Goal: Contribute content: Contribute content

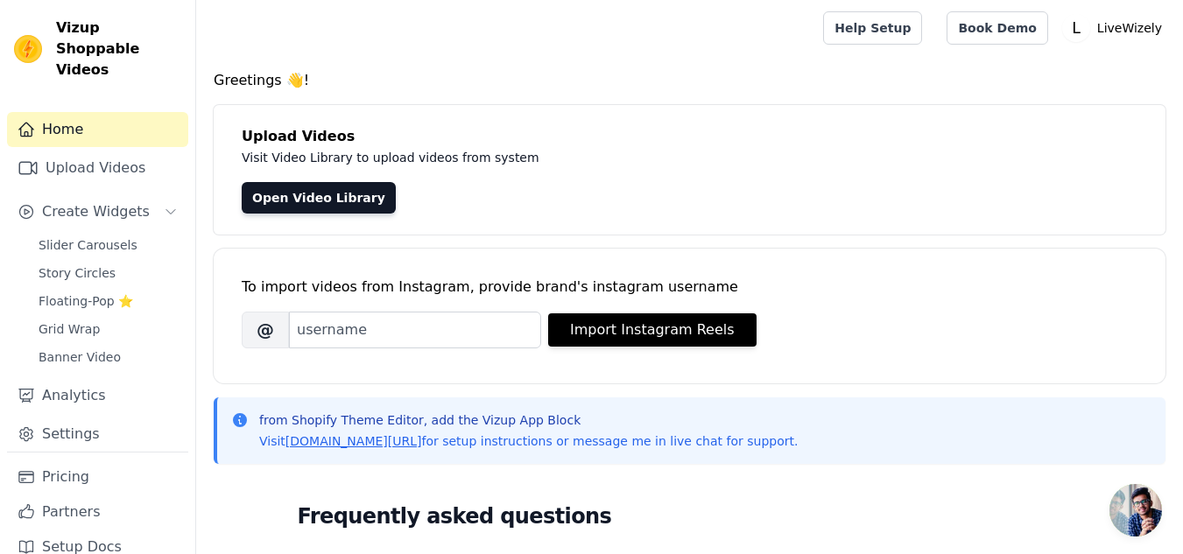
click at [1144, 501] on span "Open chat" at bounding box center [1136, 510] width 53 height 53
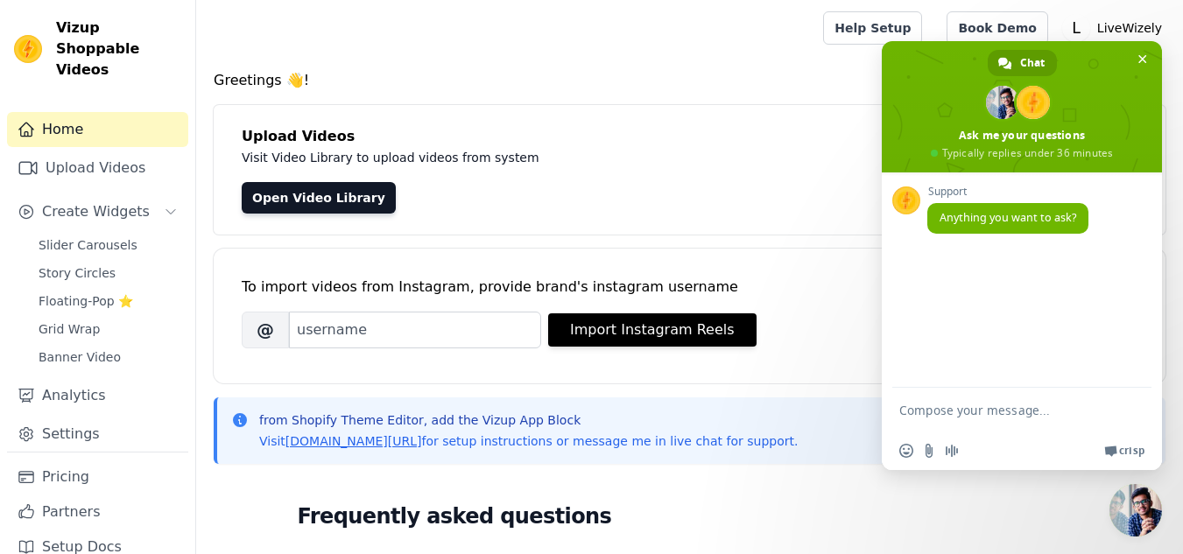
click at [655, 125] on div "Upload Videos Visit Video Library to upload videos from system Open Video Libra…" at bounding box center [690, 170] width 952 height 130
click at [1152, 51] on span at bounding box center [1022, 106] width 280 height 131
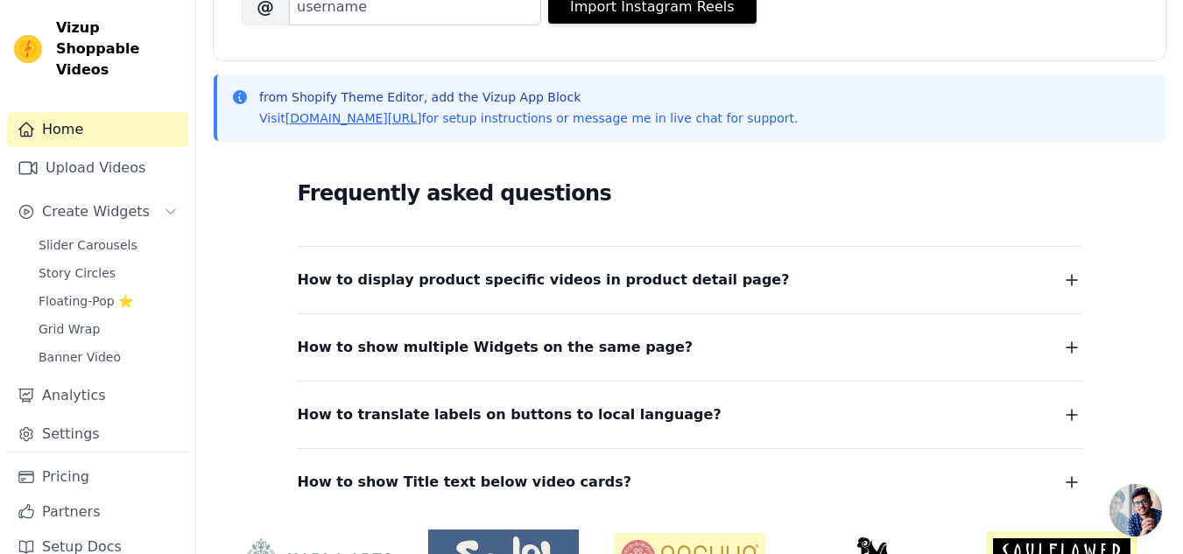
scroll to position [428, 0]
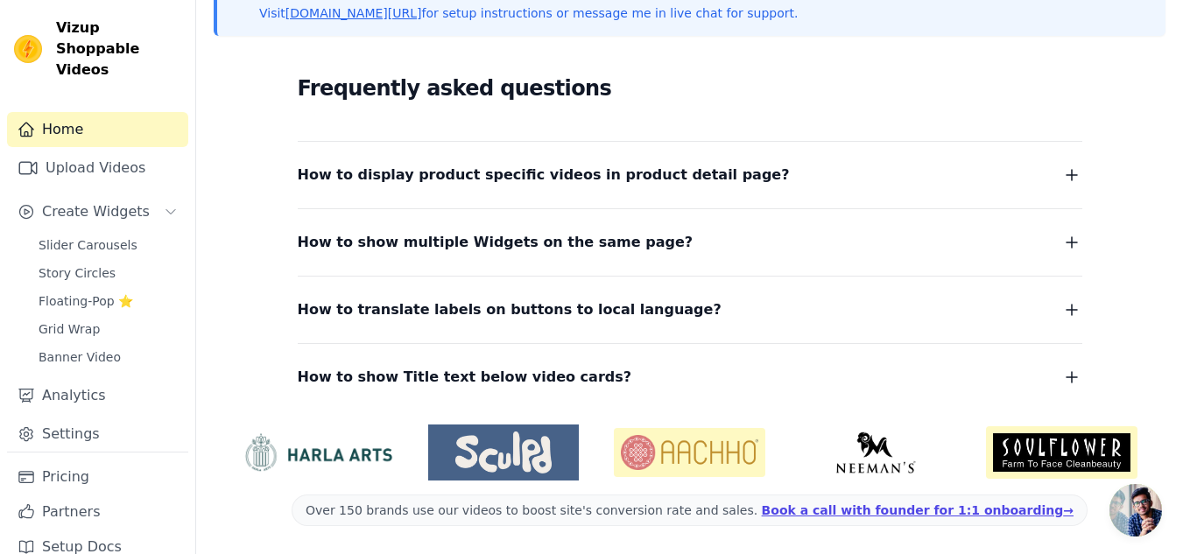
click at [978, 184] on button "How to display product specific videos in product detail page?" at bounding box center [690, 175] width 785 height 25
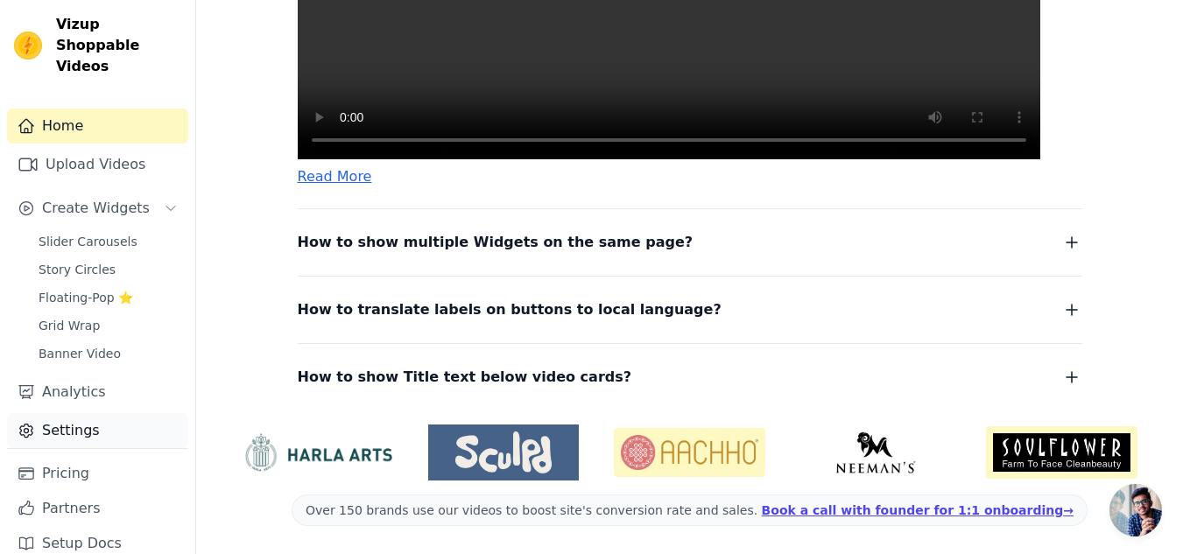
scroll to position [3, 0]
click at [101, 422] on link "Settings" at bounding box center [97, 431] width 181 height 35
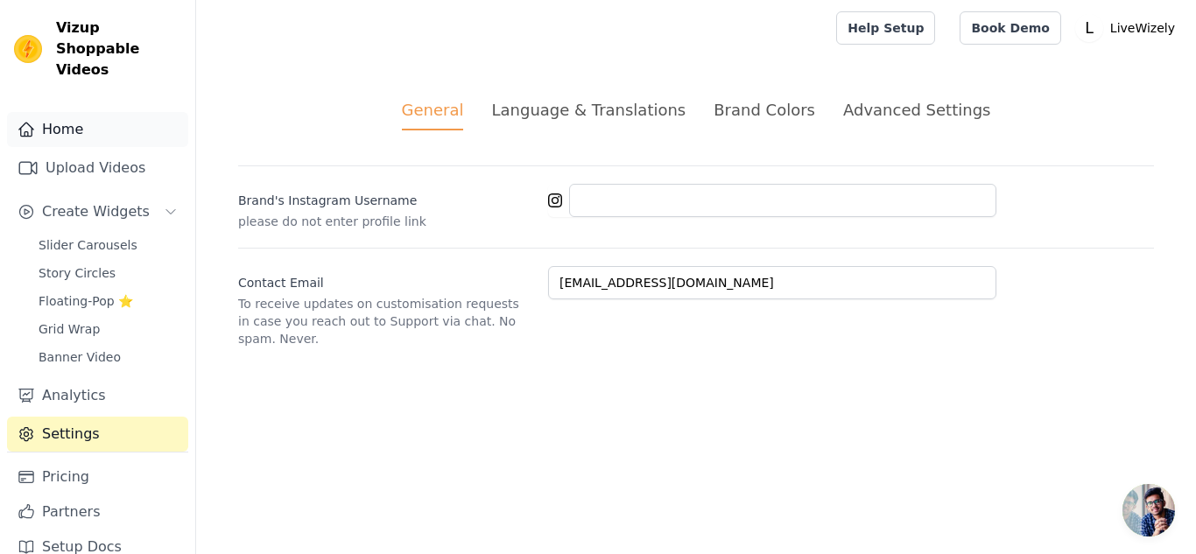
click at [95, 112] on link "Home" at bounding box center [97, 129] width 181 height 35
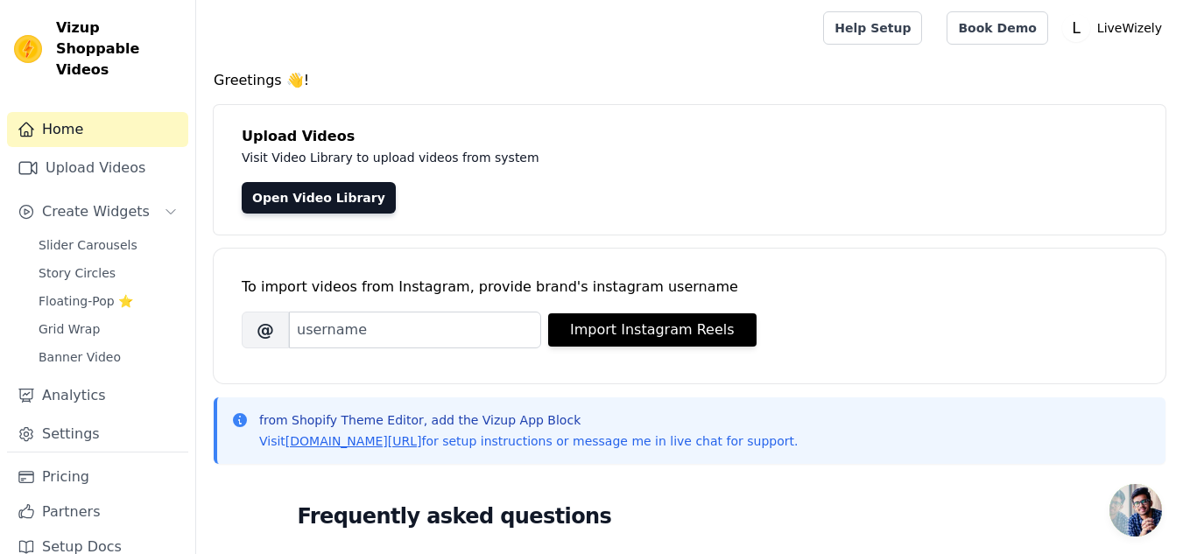
scroll to position [428, 0]
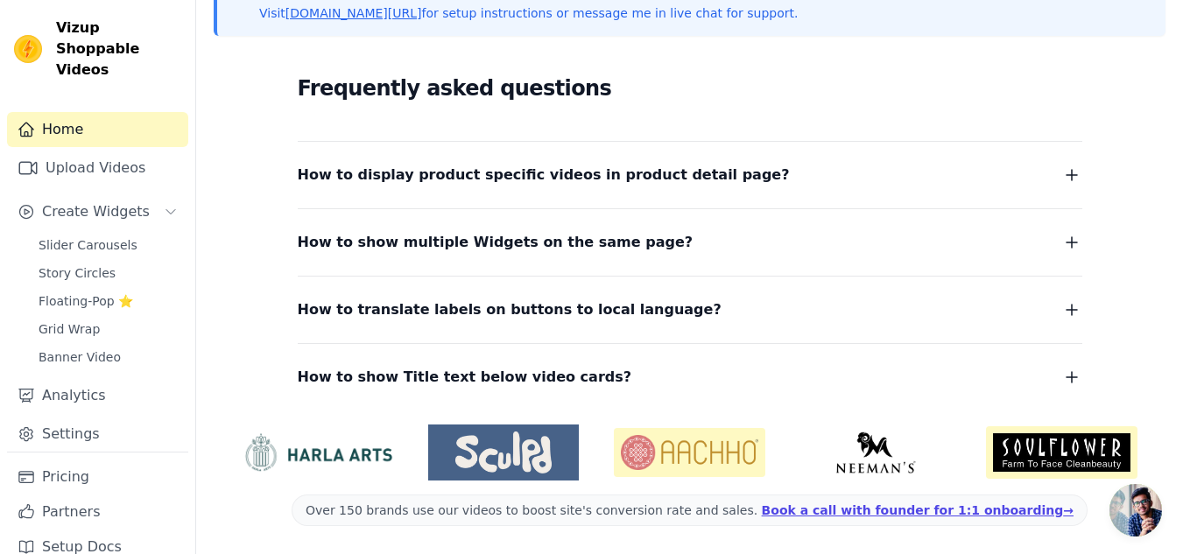
click at [1139, 509] on span "Open chat" at bounding box center [1136, 510] width 53 height 53
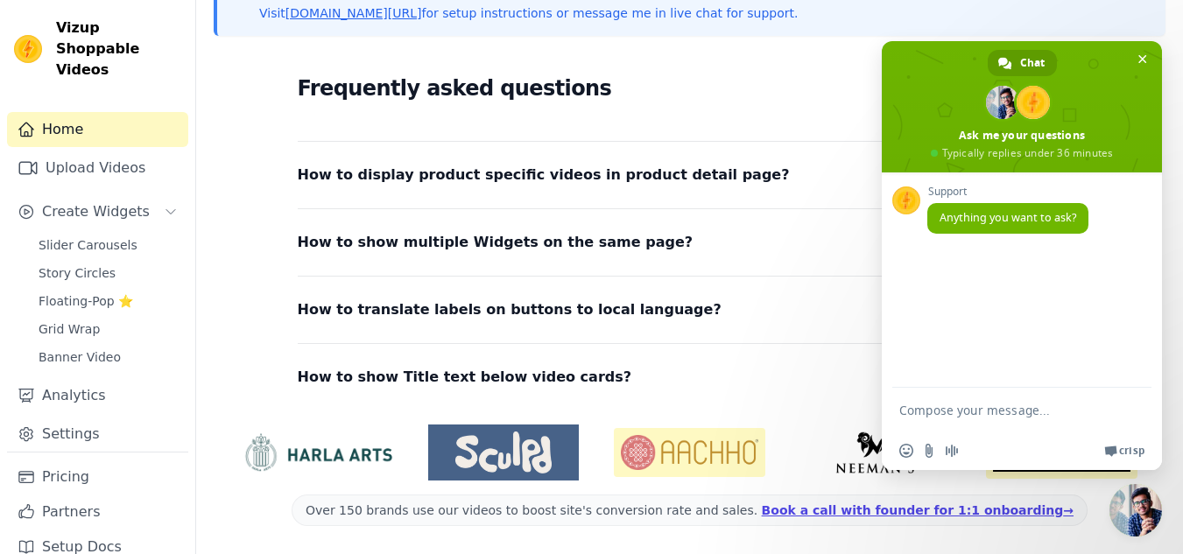
click at [949, 414] on textarea "Compose your message..." at bounding box center [1004, 410] width 210 height 44
type textarea "how can i add the videos on my shopify store"
click at [739, 393] on div "Frequently asked questions How to display product specific videos in product de…" at bounding box center [690, 230] width 952 height 361
click at [236, 222] on div "Frequently asked questions How to display product specific videos in product de…" at bounding box center [690, 230] width 952 height 361
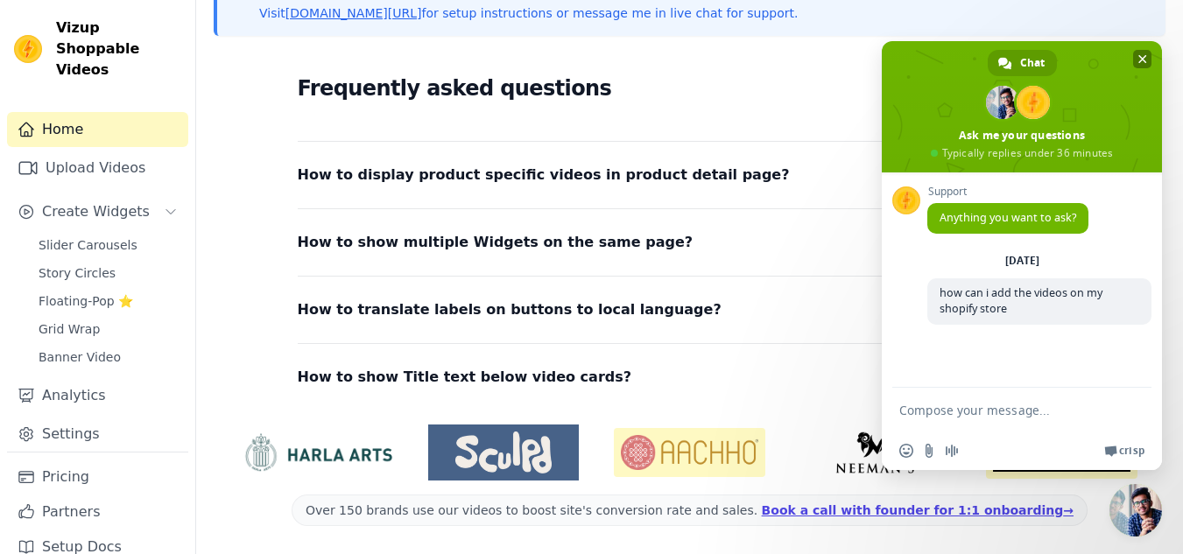
click at [1143, 50] on span "Close chat" at bounding box center [1142, 59] width 18 height 18
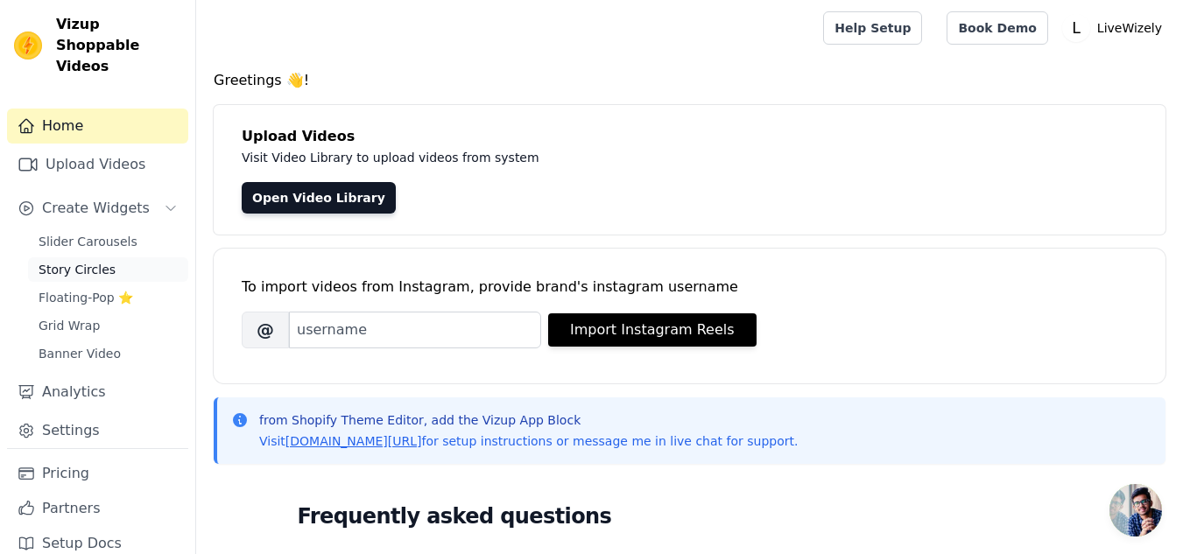
scroll to position [0, 0]
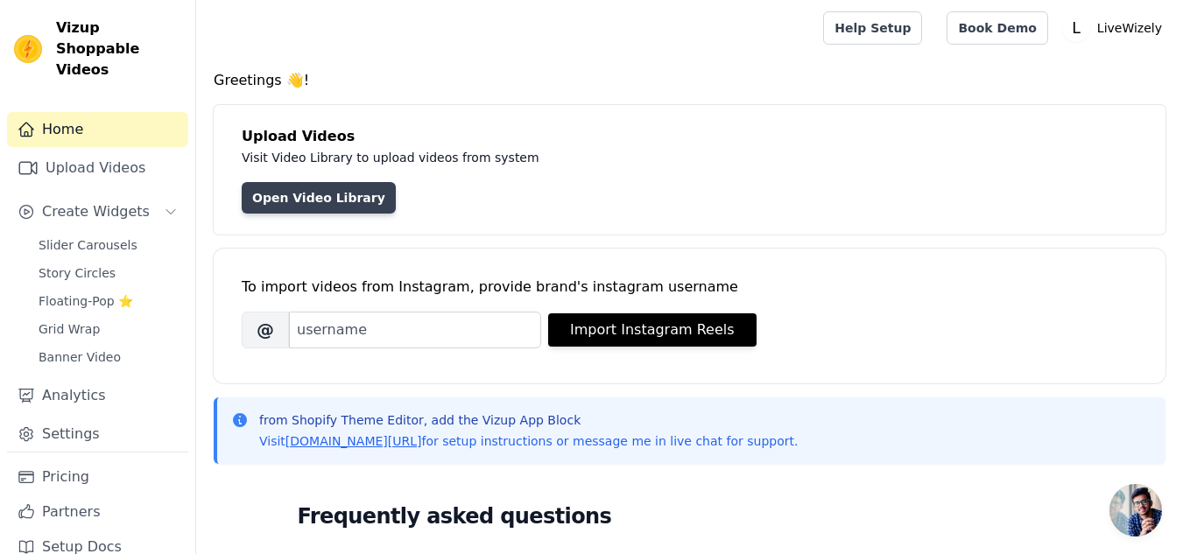
click at [258, 194] on link "Open Video Library" at bounding box center [319, 198] width 154 height 32
click at [349, 202] on link "Open Video Library" at bounding box center [319, 198] width 154 height 32
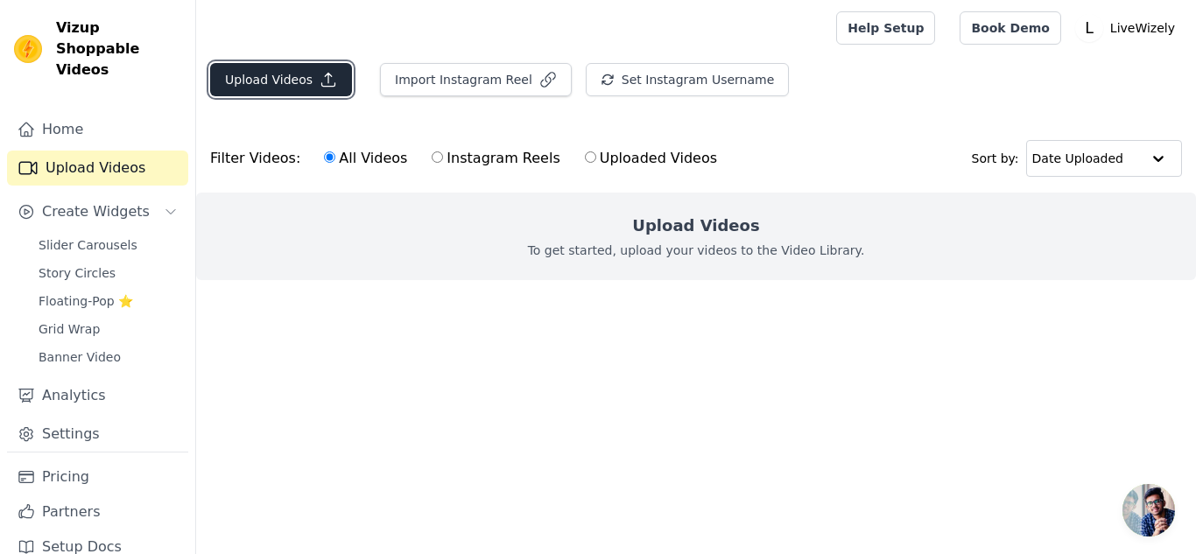
click at [286, 74] on button "Upload Videos" at bounding box center [281, 79] width 142 height 33
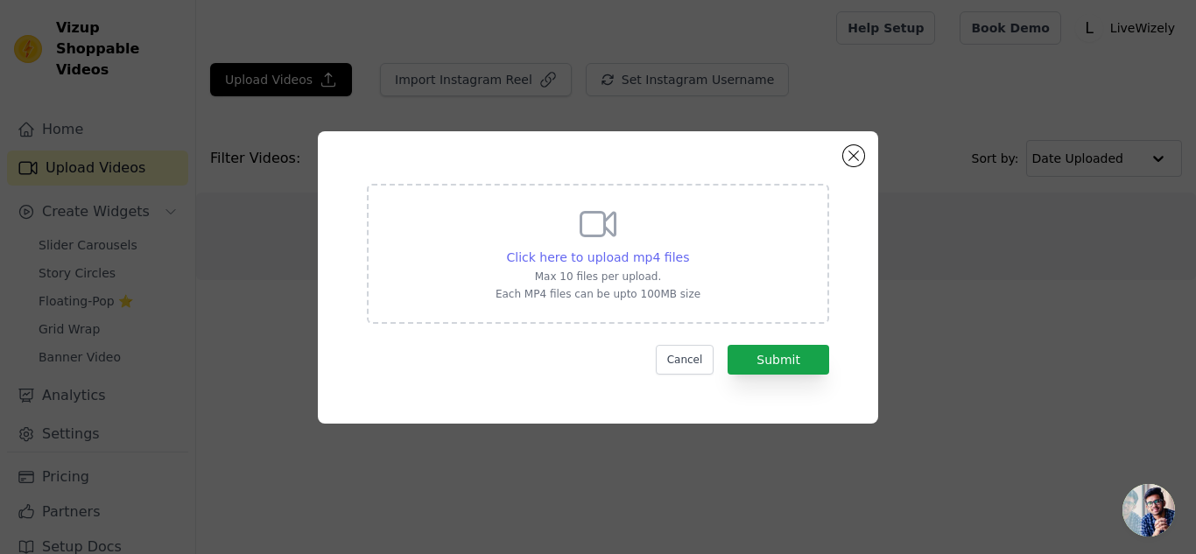
click at [640, 262] on span "Click here to upload mp4 files" at bounding box center [598, 257] width 183 height 14
click at [688, 249] on input "Click here to upload mp4 files Max 10 files per upload. Each MP4 files can be u…" at bounding box center [688, 248] width 1 height 1
type input "C:\fakepath\downloaded-file (10).mp4"
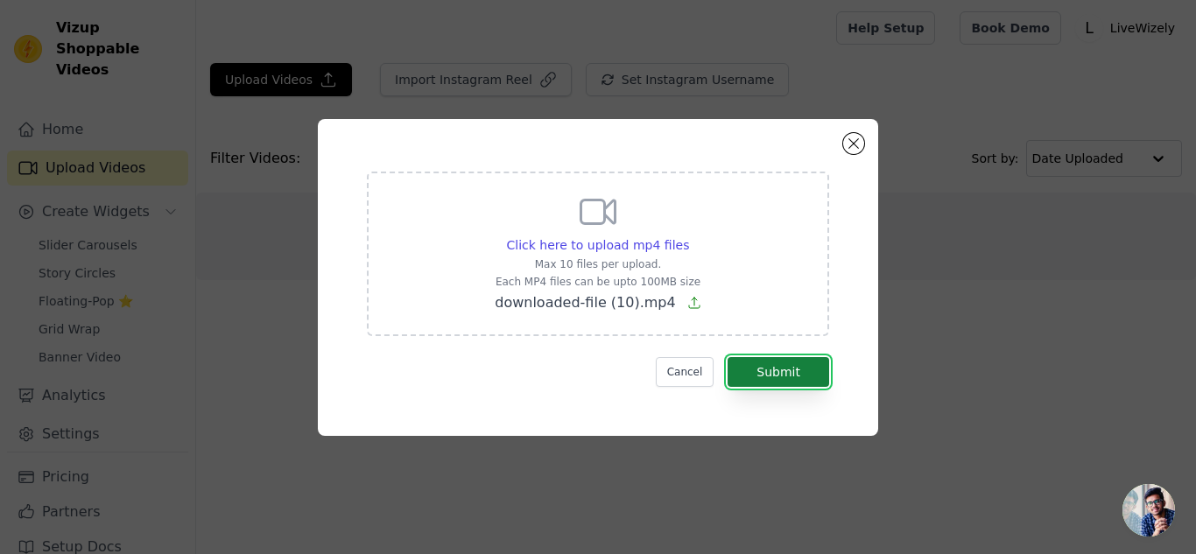
click at [778, 367] on button "Submit" at bounding box center [779, 372] width 102 height 30
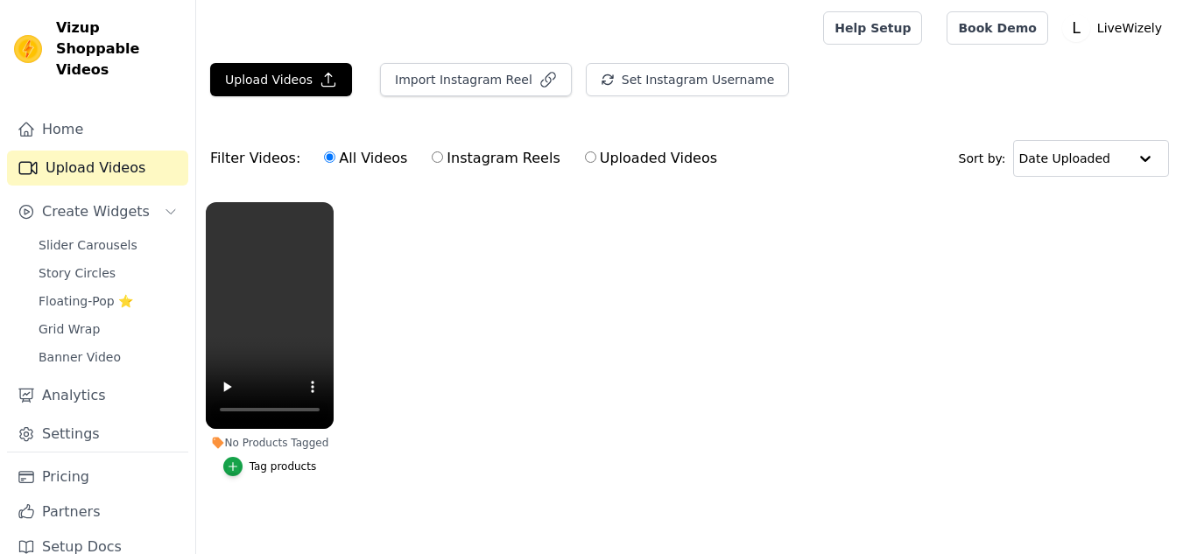
drag, startPoint x: 0, startPoint y: 0, endPoint x: 572, endPoint y: 391, distance: 692.6
click at [572, 391] on ul "No Products Tagged Tag products" at bounding box center [689, 357] width 987 height 328
click at [238, 463] on icon "button" at bounding box center [233, 467] width 12 height 12
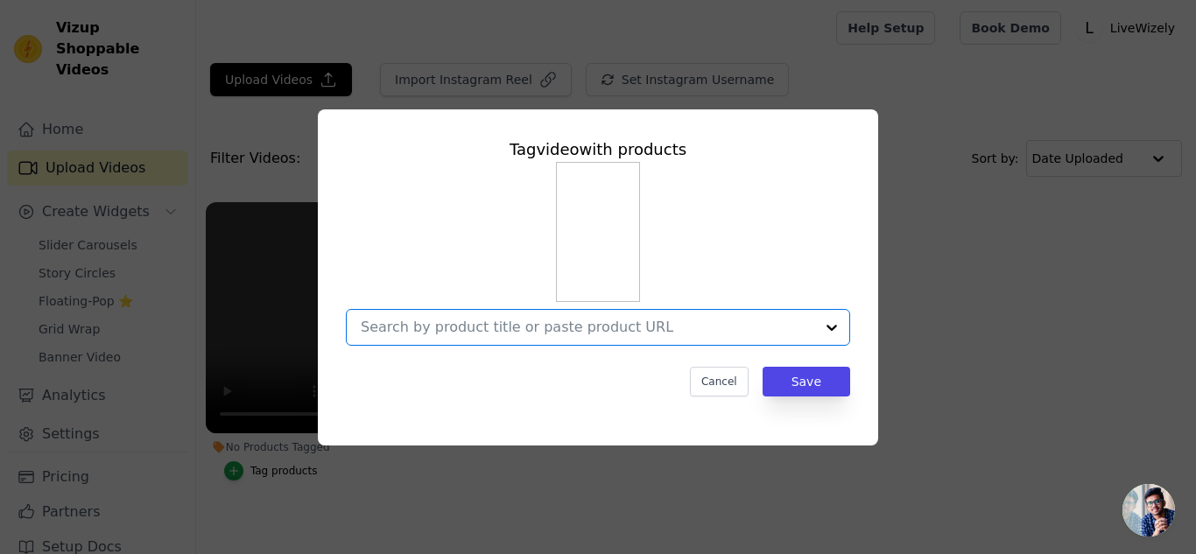
click at [679, 319] on input "No Products Tagged Tag video with products Option undefined, selected. Select i…" at bounding box center [588, 327] width 454 height 17
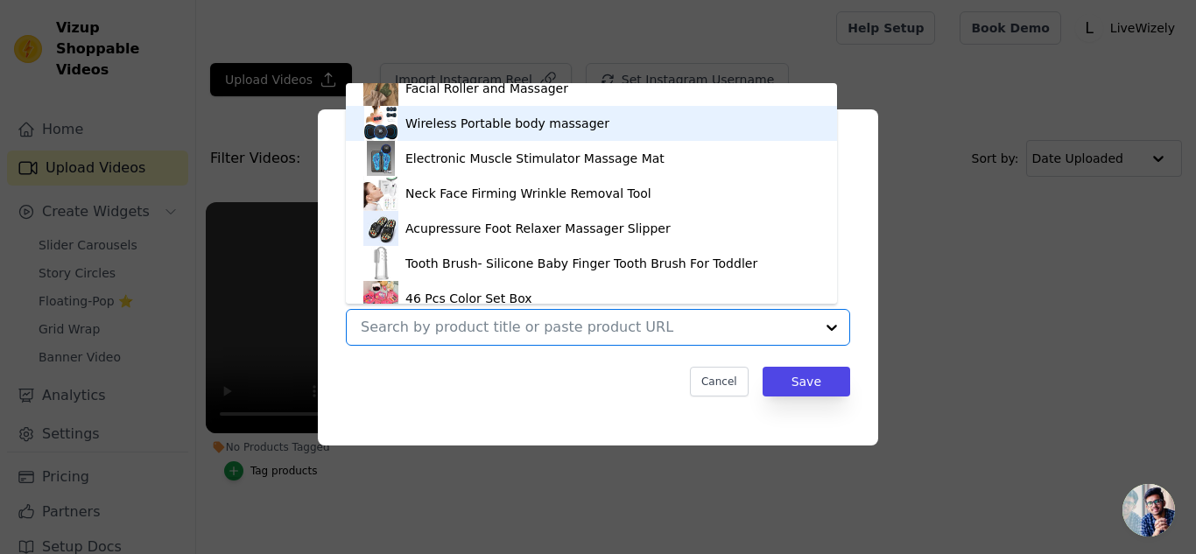
scroll to position [622, 0]
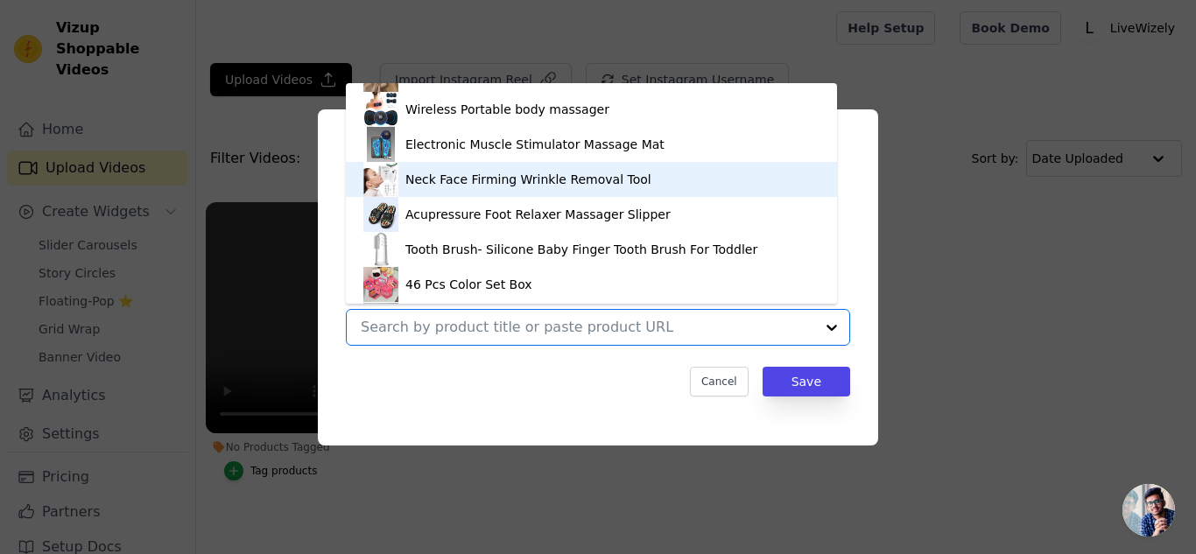
click at [596, 180] on div "Neck Face Firming Wrinkle Removal Tool" at bounding box center [528, 180] width 246 height 18
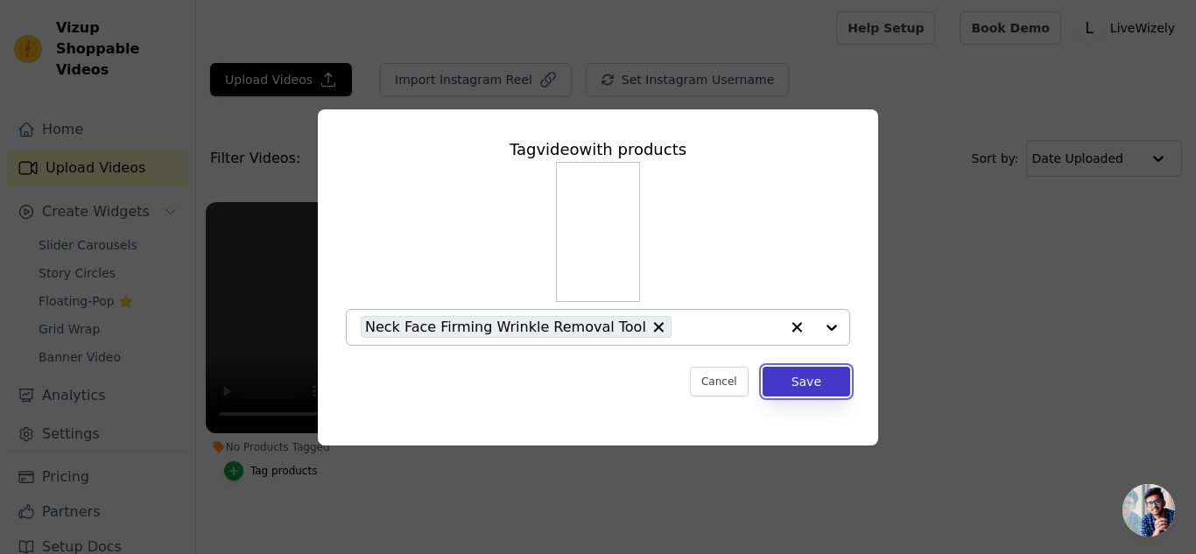
click at [797, 383] on button "Save" at bounding box center [807, 382] width 88 height 30
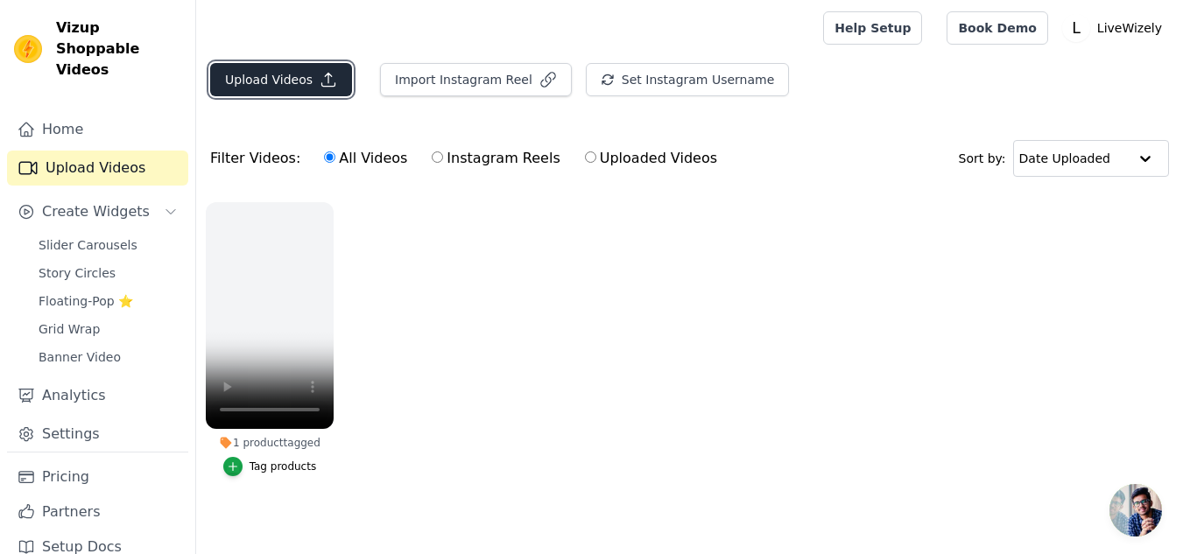
click at [300, 79] on button "Upload Videos" at bounding box center [281, 79] width 142 height 33
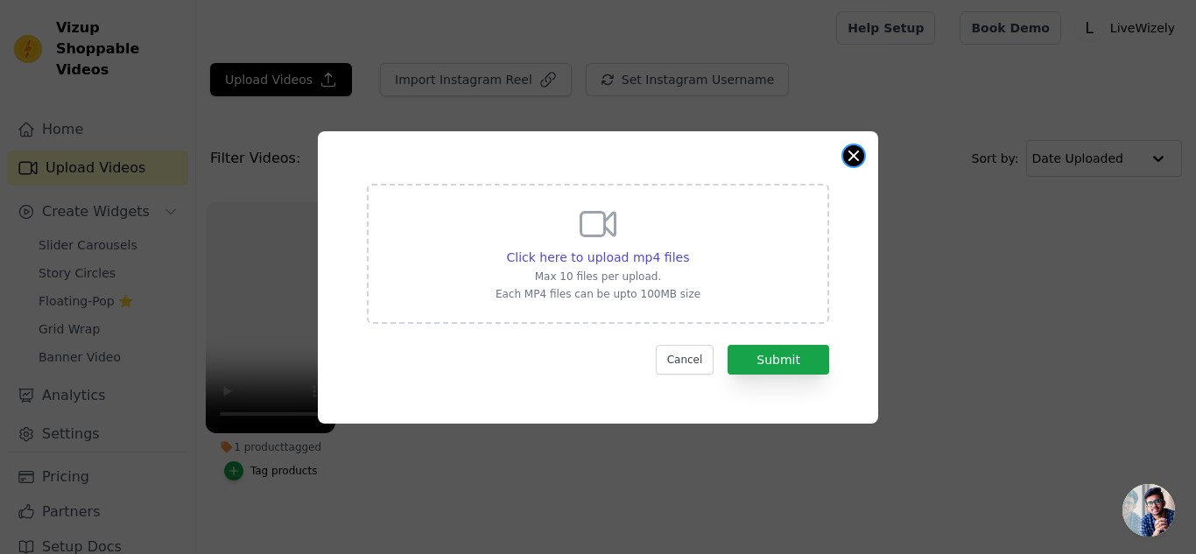
click at [855, 153] on button "Close modal" at bounding box center [853, 155] width 21 height 21
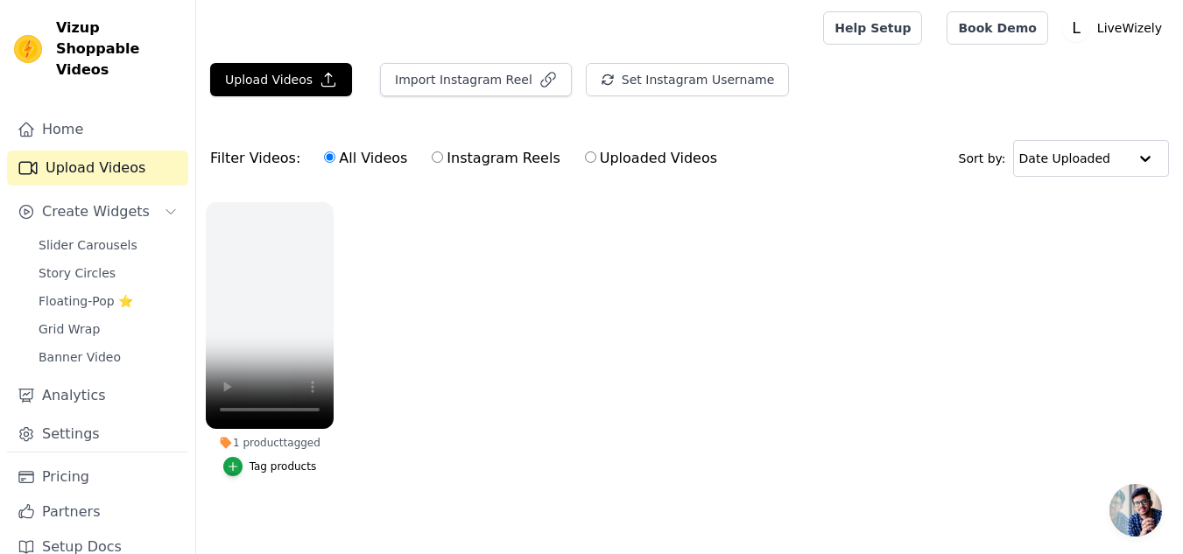
click at [396, 405] on ul "1 product tagged Tag products" at bounding box center [689, 357] width 987 height 328
click at [328, 204] on icon "button" at bounding box center [330, 205] width 7 height 7
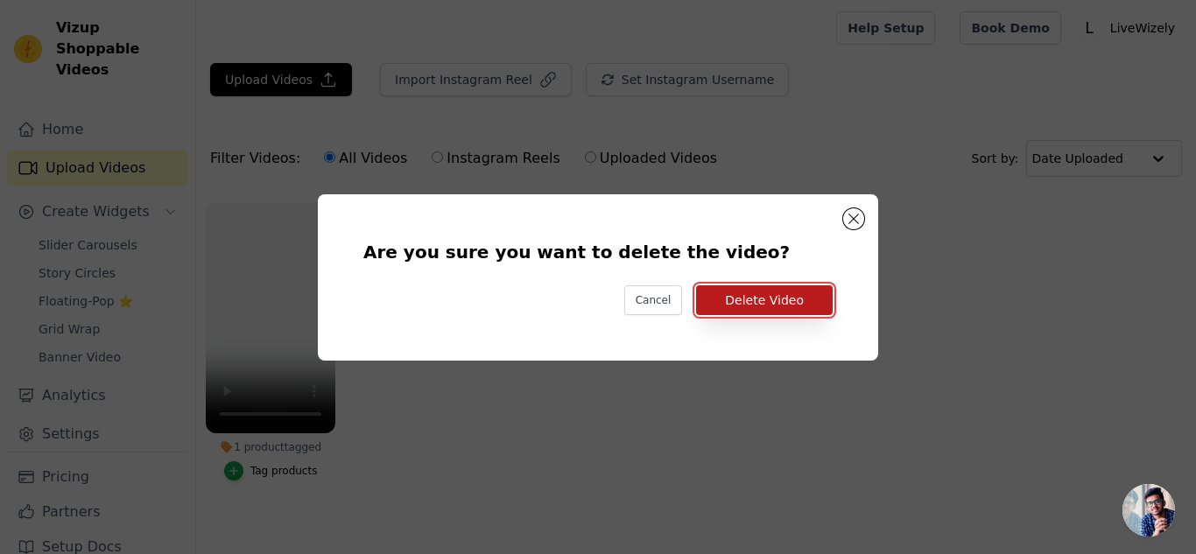
click at [772, 293] on button "Delete Video" at bounding box center [764, 301] width 137 height 30
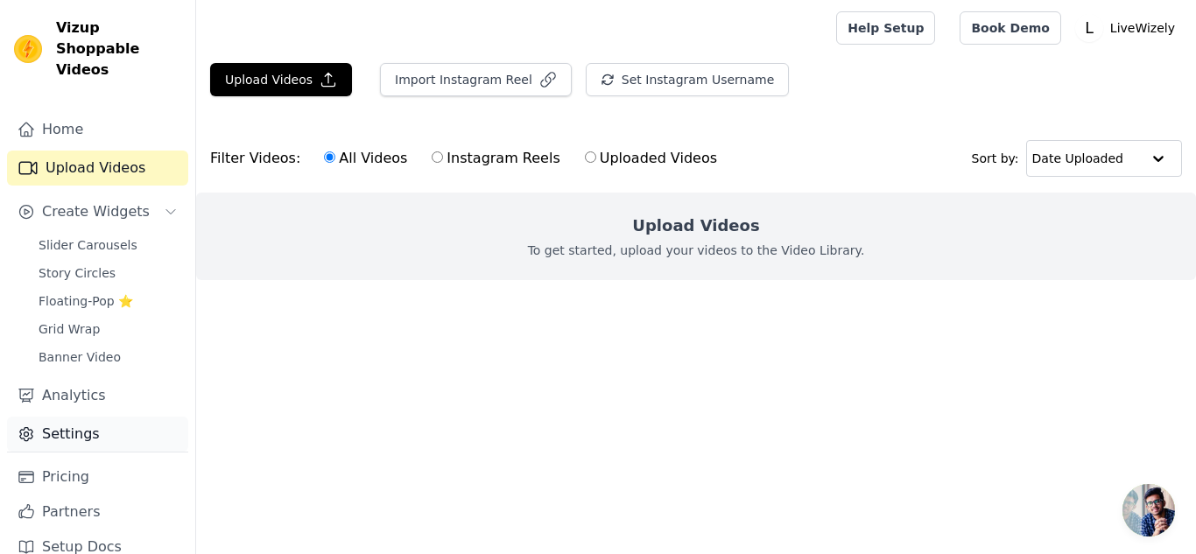
click at [75, 417] on link "Settings" at bounding box center [97, 434] width 181 height 35
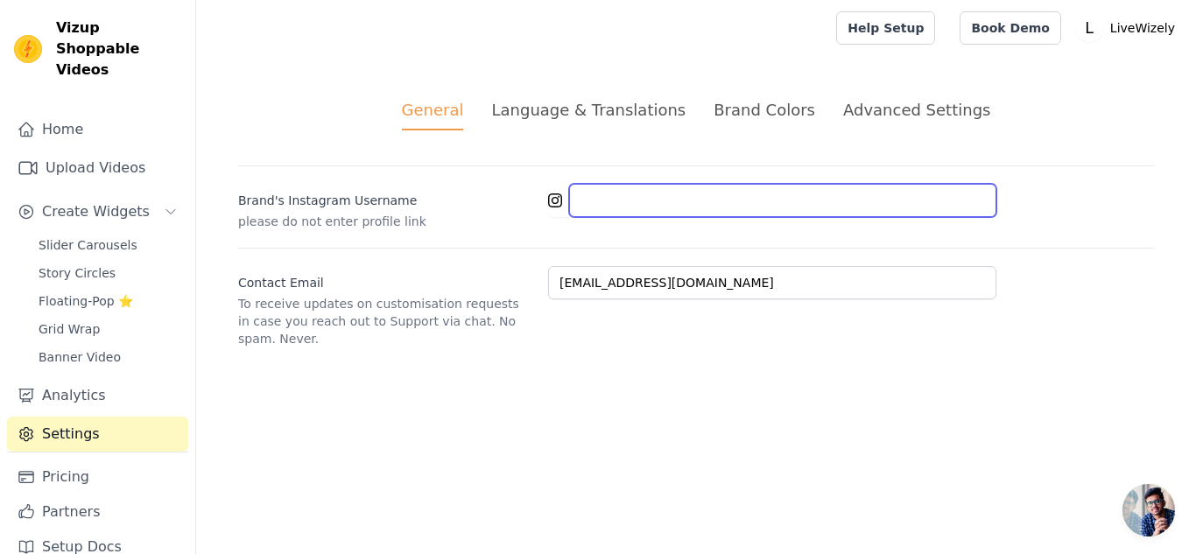
click at [617, 202] on input "Brand's Instagram Username" at bounding box center [782, 200] width 427 height 33
type input "l"
